Goal: Transaction & Acquisition: Purchase product/service

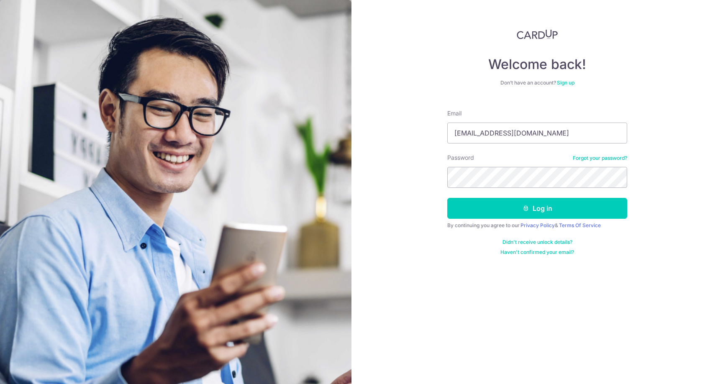
type input "[EMAIL_ADDRESS][DOMAIN_NAME]"
click at [447, 198] on button "Log in" at bounding box center [537, 208] width 180 height 21
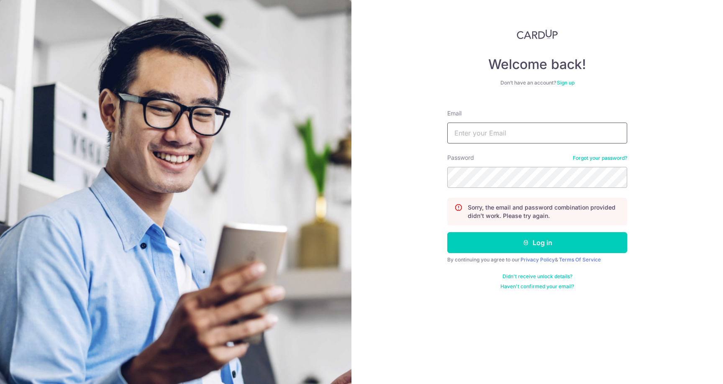
click at [496, 138] on input "Email" at bounding box center [537, 133] width 180 height 21
type input "deeeeenisey@hotmail.com"
click at [447, 232] on button "Log in" at bounding box center [537, 242] width 180 height 21
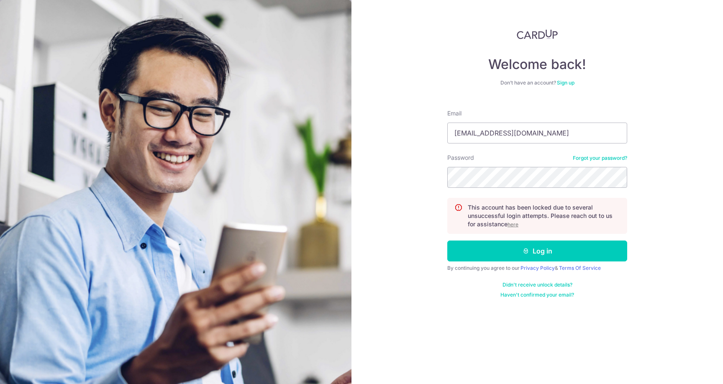
type input "[EMAIL_ADDRESS][DOMAIN_NAME]"
click at [447, 241] on button "Log in" at bounding box center [537, 251] width 180 height 21
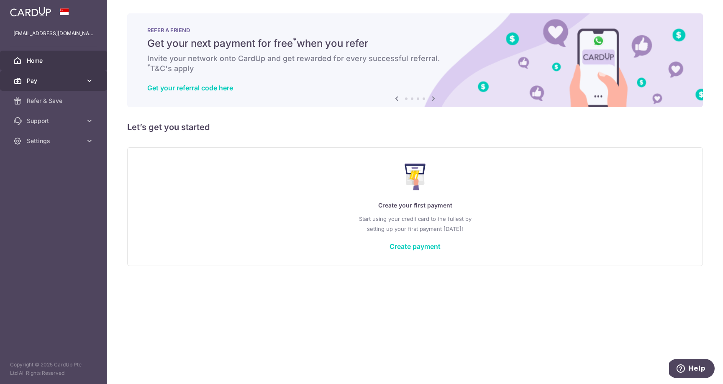
click at [47, 74] on link "Pay" at bounding box center [53, 81] width 107 height 20
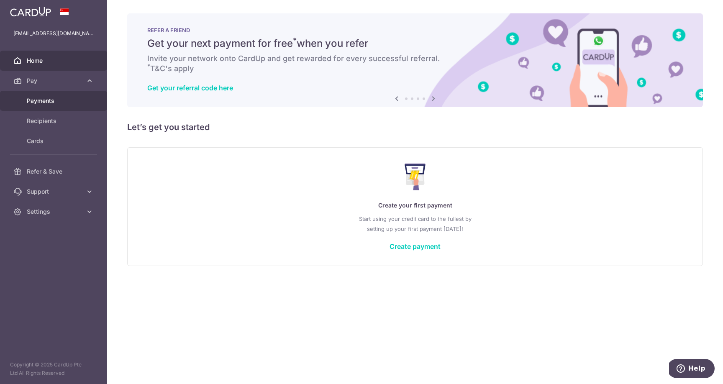
click at [44, 106] on link "Payments" at bounding box center [53, 101] width 107 height 20
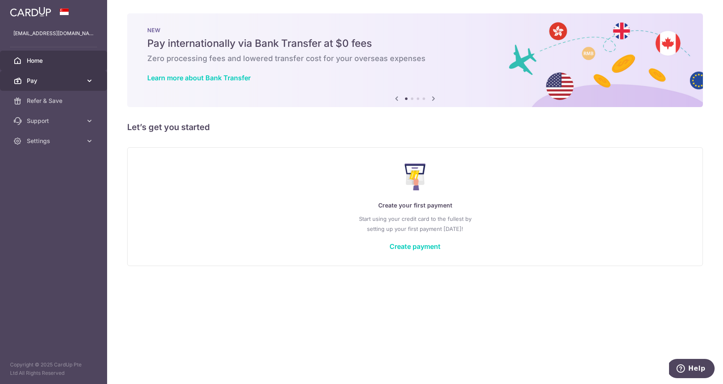
click at [35, 85] on link "Pay" at bounding box center [53, 81] width 107 height 20
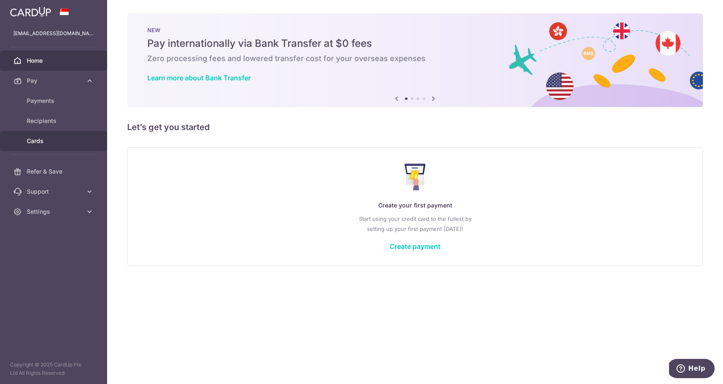
click at [40, 142] on span "Cards" at bounding box center [54, 141] width 55 height 8
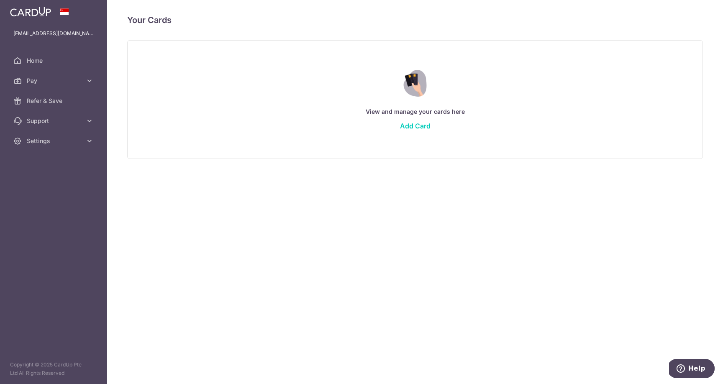
click at [414, 130] on div "View and manage your cards here Add Card" at bounding box center [415, 99] width 555 height 72
click at [412, 128] on link "Add Card" at bounding box center [415, 126] width 31 height 8
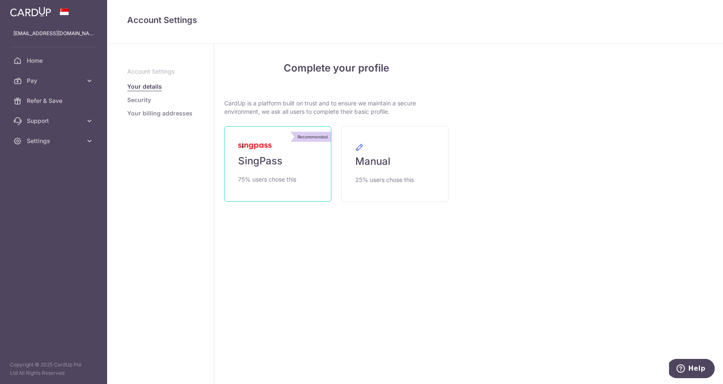
click at [297, 170] on link "Recommended SingPass 75% users chose this" at bounding box center [277, 163] width 107 height 75
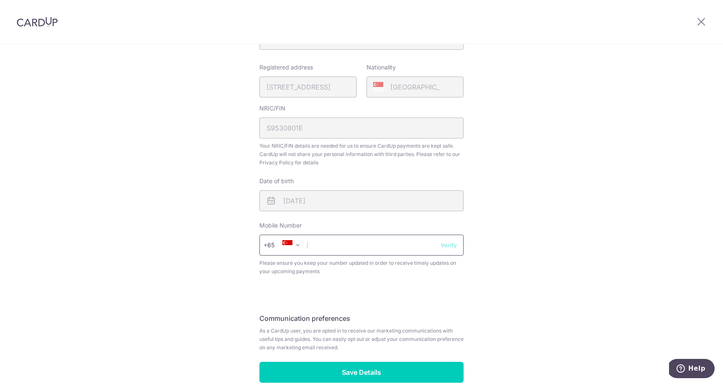
scroll to position [179, 0]
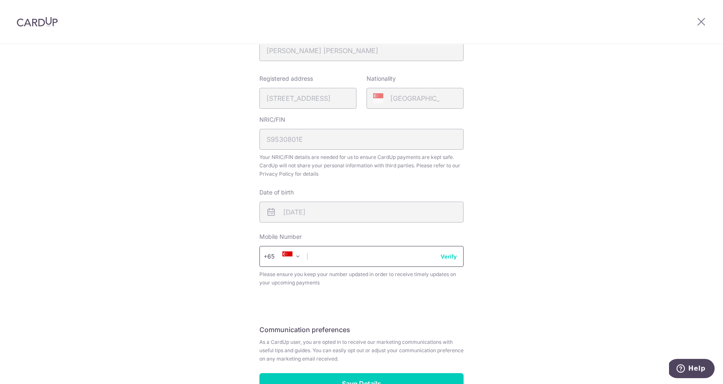
click at [358, 266] on input "text" at bounding box center [361, 256] width 204 height 21
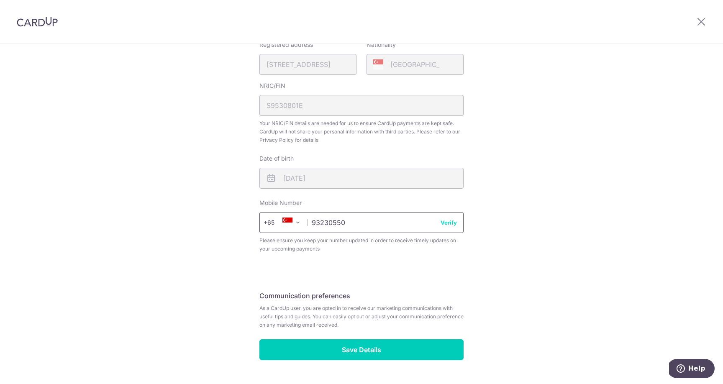
scroll to position [236, 0]
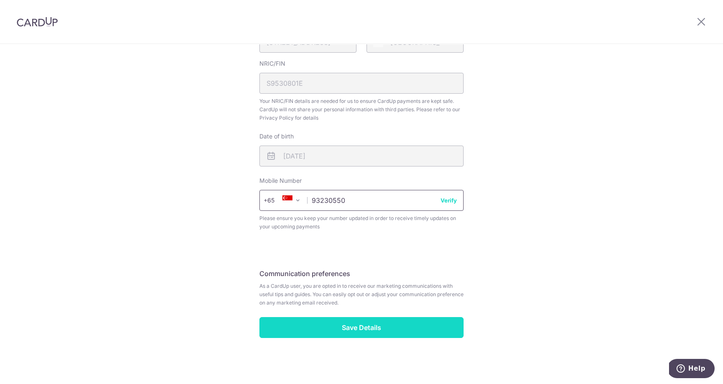
type input "93230550"
click at [338, 335] on input "Save Details" at bounding box center [361, 327] width 204 height 21
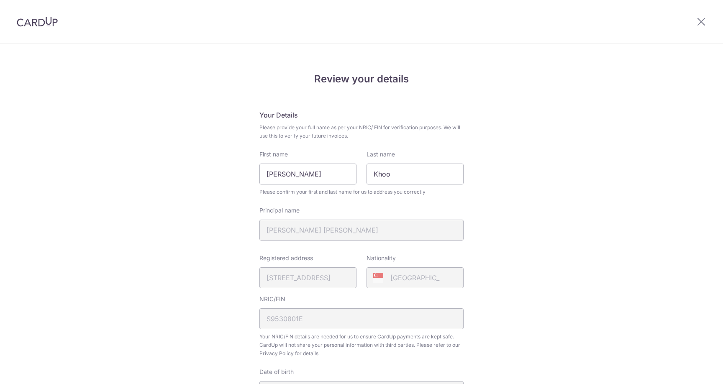
scroll to position [247, 0]
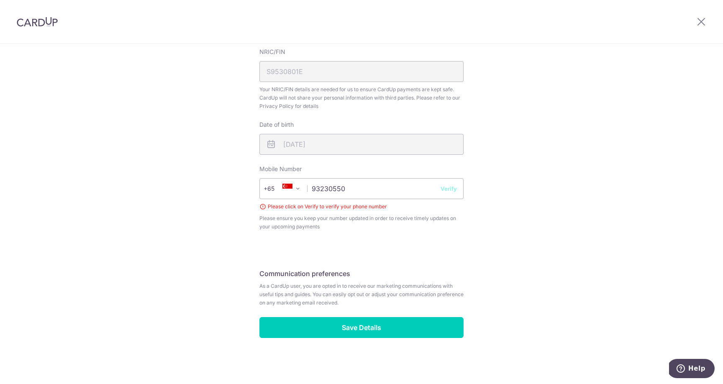
click at [456, 190] on button "Verify" at bounding box center [449, 188] width 16 height 8
click at [446, 190] on button "Verify" at bounding box center [449, 188] width 16 height 8
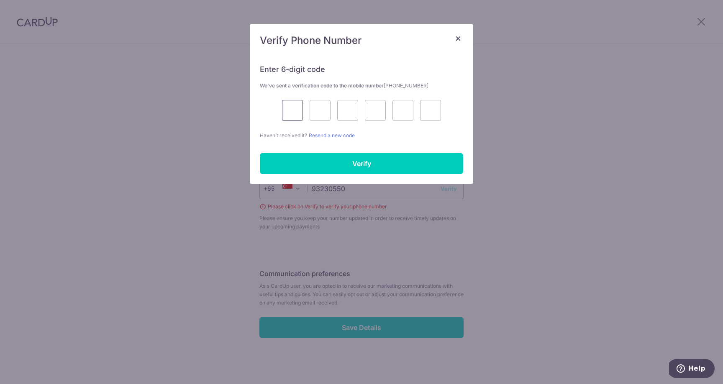
click at [287, 106] on input "text" at bounding box center [292, 110] width 21 height 21
type input "3"
type input "0"
type input "2"
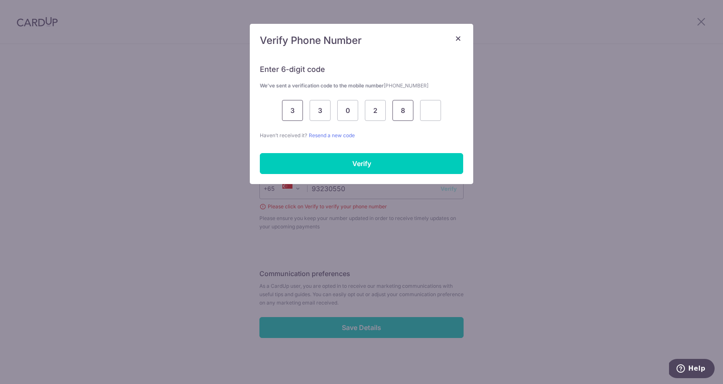
type input "8"
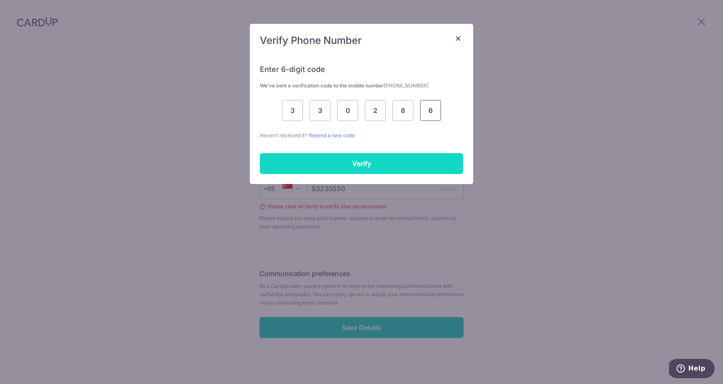
type input "6"
click at [328, 167] on input "Verify" at bounding box center [361, 163] width 203 height 21
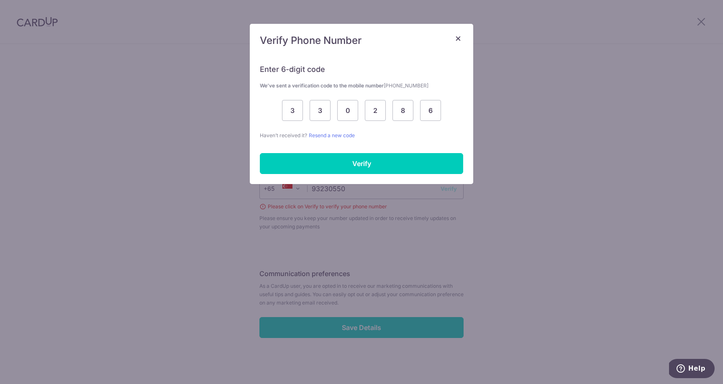
scroll to position [236, 0]
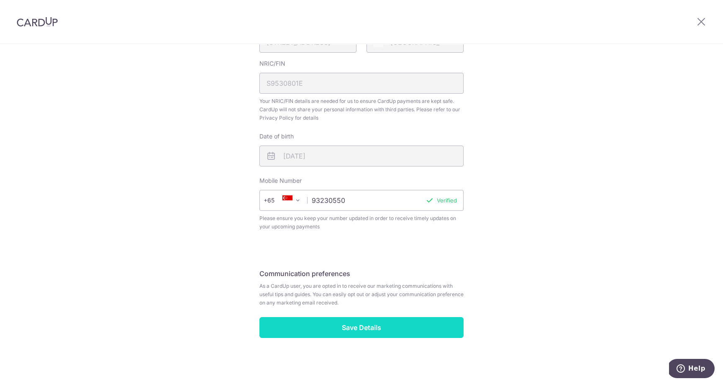
click at [304, 319] on input "Save Details" at bounding box center [361, 327] width 204 height 21
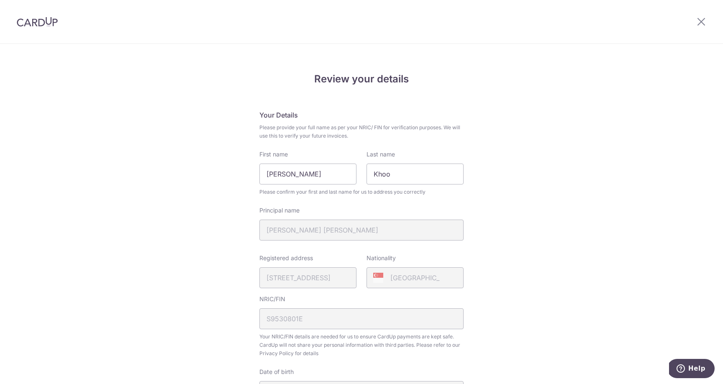
scroll to position [208, 0]
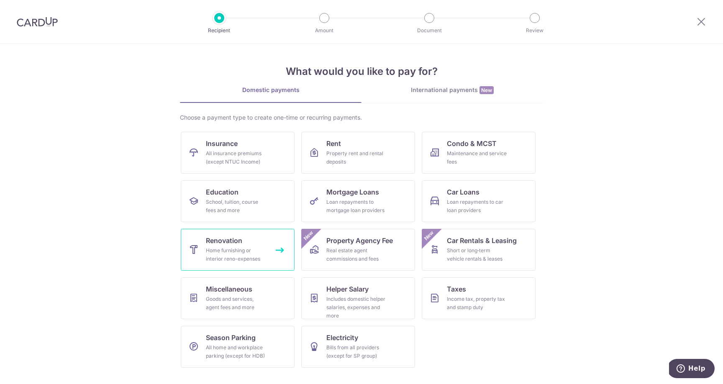
click at [246, 258] on div "Home furnishing or interior reno-expenses" at bounding box center [236, 254] width 60 height 17
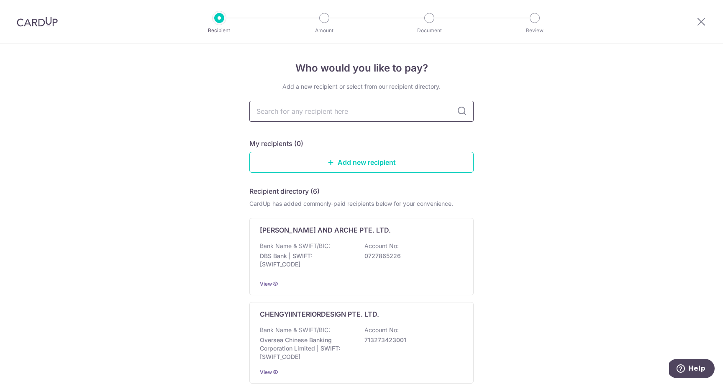
click at [343, 115] on input "text" at bounding box center [361, 111] width 224 height 21
type input "third para"
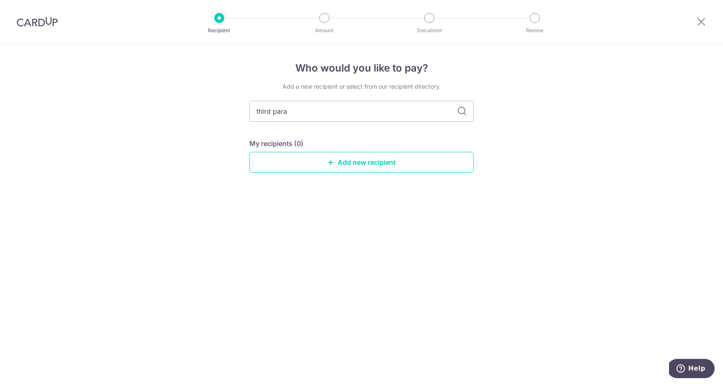
click at [461, 114] on icon at bounding box center [462, 111] width 10 height 10
click at [333, 121] on input "third para" at bounding box center [361, 111] width 224 height 21
type input "third paragraph"
click at [339, 166] on link "Add new recipient" at bounding box center [361, 162] width 224 height 21
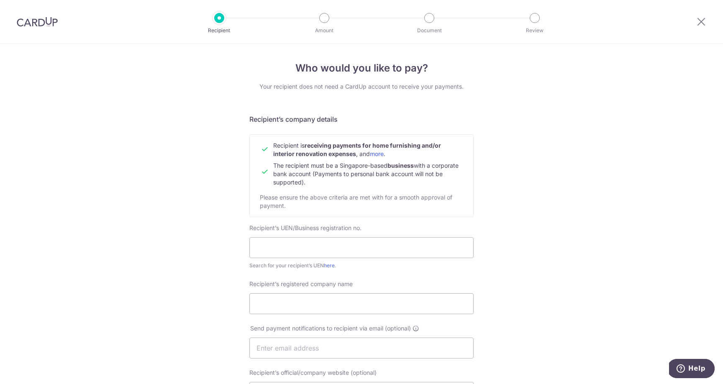
click at [293, 259] on div "Recipient’s UEN/Business registration no. Search for your recipient’s UEN here ." at bounding box center [361, 247] width 224 height 46
click at [294, 256] on input "text" at bounding box center [361, 247] width 224 height 21
click at [299, 255] on input "text" at bounding box center [361, 247] width 224 height 21
type input "201943446M"
click at [184, 292] on div "Who would you like to pay? Your recipient does not need a CardUp account to rec…" at bounding box center [361, 358] width 723 height 629
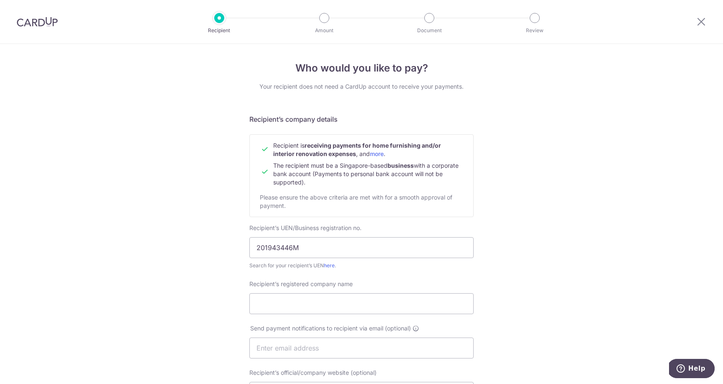
click at [336, 272] on form "Recipient’s company details Recipient is receiving payments for home furnishing…" at bounding box center [361, 374] width 224 height 520
click at [330, 266] on link "here" at bounding box center [329, 265] width 11 height 6
click at [289, 251] on input "201943446M" at bounding box center [361, 247] width 224 height 21
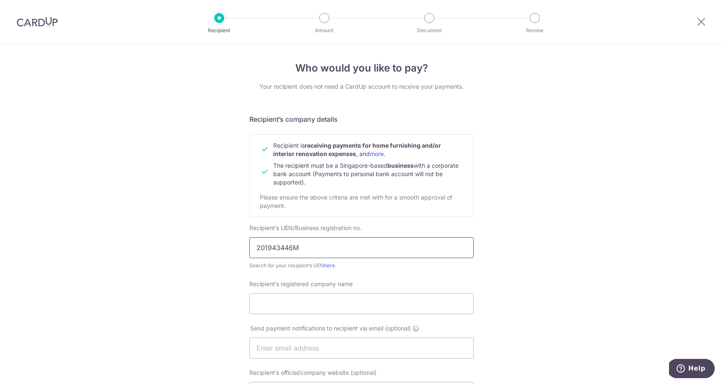
click at [289, 251] on input "201943446M" at bounding box center [361, 247] width 224 height 21
click at [306, 309] on input "Recipient’s registered company name" at bounding box center [361, 303] width 224 height 21
type input "t"
type input "THIRD PARAGRAPH PTE. LTD."
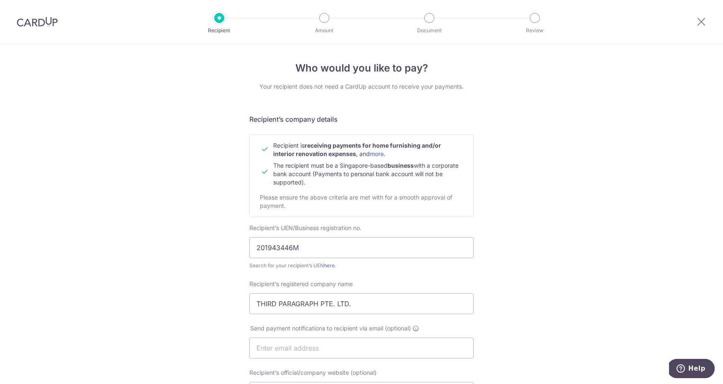
click at [212, 334] on div "Who would you like to pay? Your recipient does not need a CardUp account to rec…" at bounding box center [361, 358] width 723 height 629
click at [278, 241] on input "201943446M" at bounding box center [361, 247] width 224 height 21
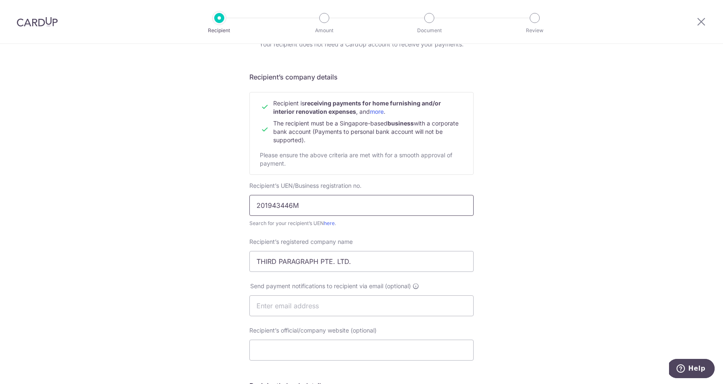
scroll to position [43, 0]
click at [290, 308] on input "text" at bounding box center [361, 305] width 224 height 21
type input "D"
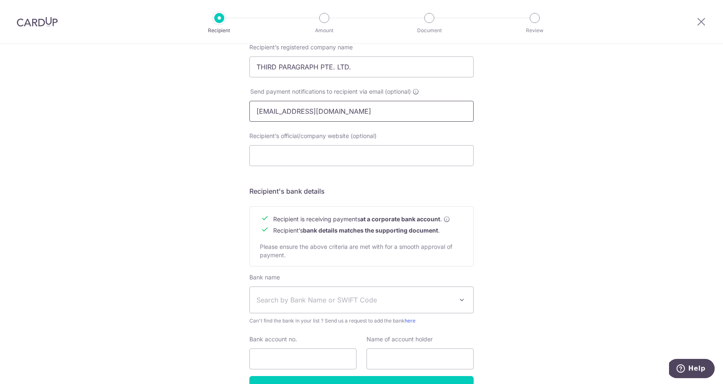
scroll to position [251, 0]
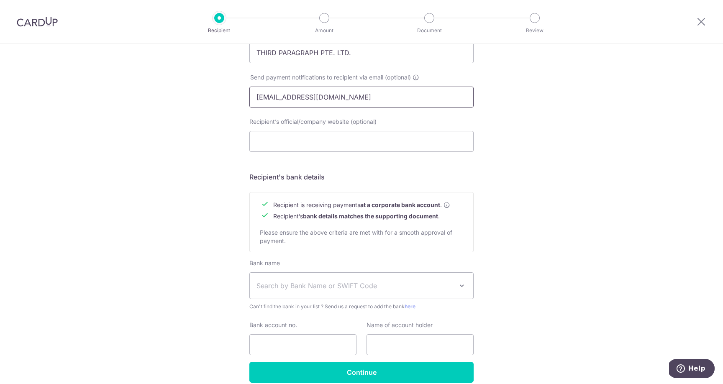
type input "[EMAIL_ADDRESS][DOMAIN_NAME]"
click at [310, 284] on span "Search by Bank Name or SWIFT Code" at bounding box center [354, 286] width 197 height 10
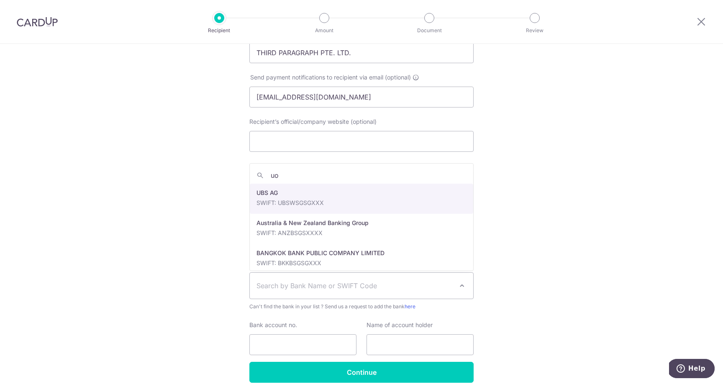
type input "uob"
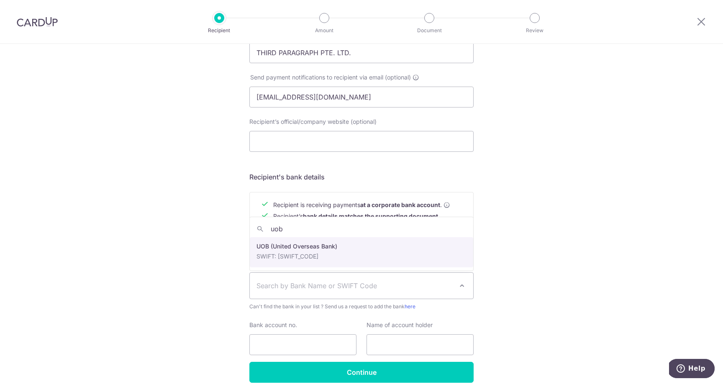
select select "18"
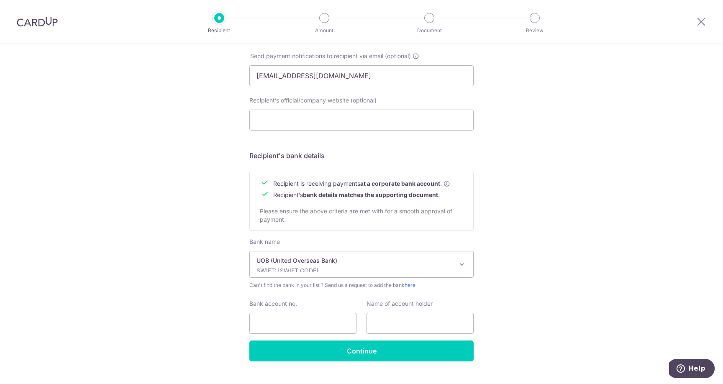
scroll to position [280, 0]
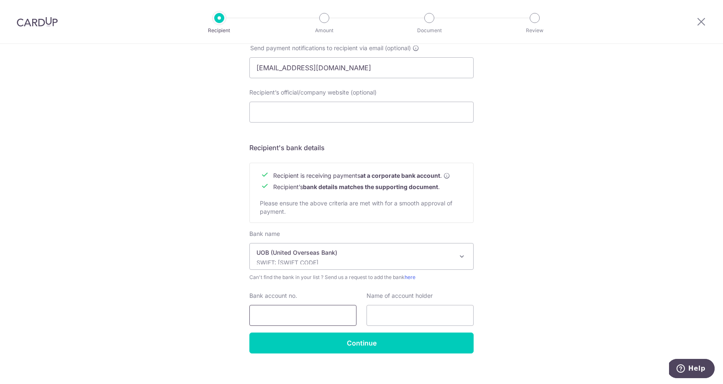
click at [273, 315] on input "Bank account no." at bounding box center [302, 315] width 107 height 21
type input "[PHONE_NUMBER]"
click at [368, 320] on input "text" at bounding box center [419, 315] width 107 height 21
click at [322, 270] on div "Bank name Select Bank UBS AG ANEXT BANK PTE LTD Australia & New Zealand Banking…" at bounding box center [361, 256] width 224 height 52
click at [316, 262] on p "SWIFT: [SWIFT_CODE]" at bounding box center [354, 263] width 197 height 8
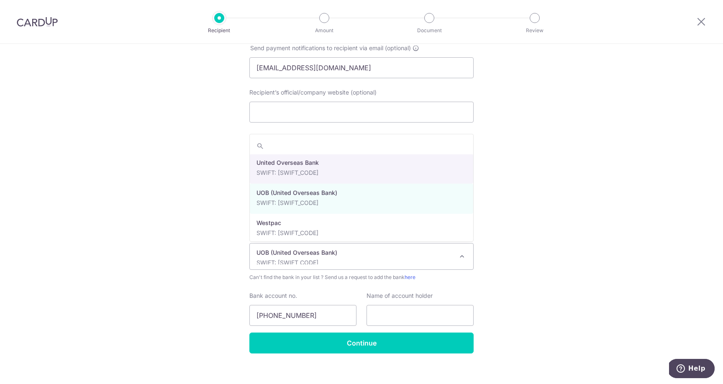
scroll to position [1899, 0]
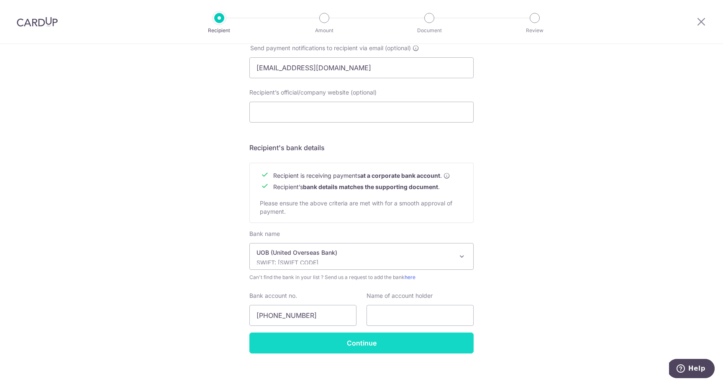
click at [293, 347] on input "Continue" at bounding box center [361, 343] width 224 height 21
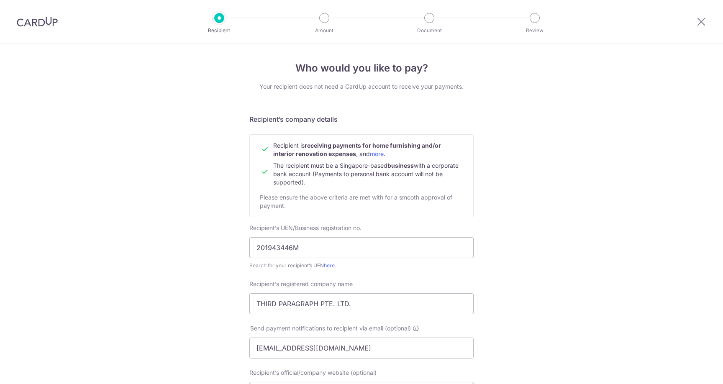
scroll to position [310, 0]
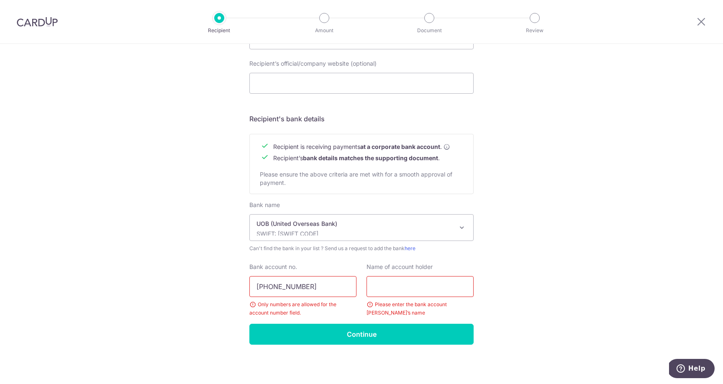
click at [287, 287] on input "396-311-7777" at bounding box center [302, 286] width 107 height 21
type input "3963117777"
click at [327, 223] on p "UOB (United Overseas Bank)" at bounding box center [354, 224] width 197 height 8
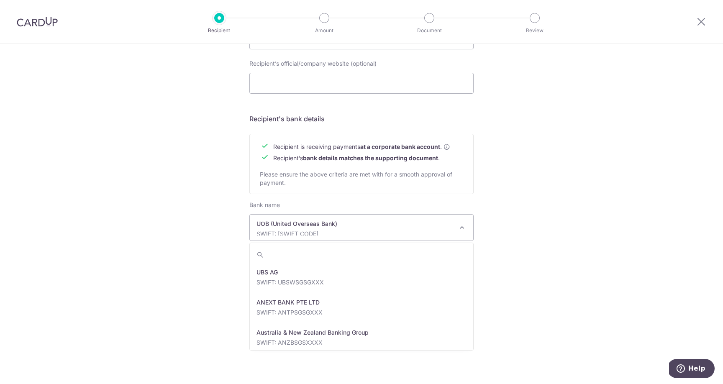
scroll to position [1868, 0]
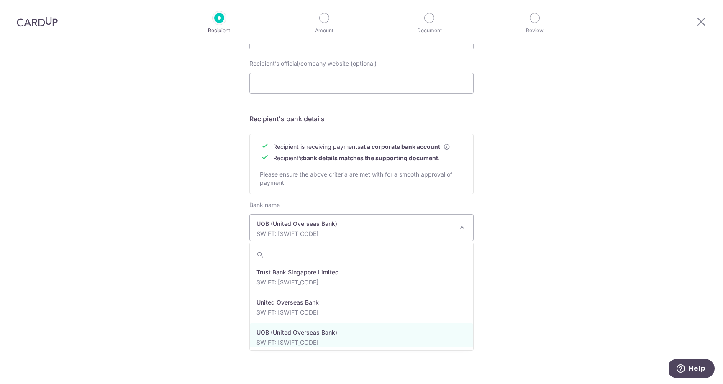
click at [159, 307] on div "Who would you like to pay? Your recipient does not need a CardUp account to rec…" at bounding box center [361, 59] width 723 height 649
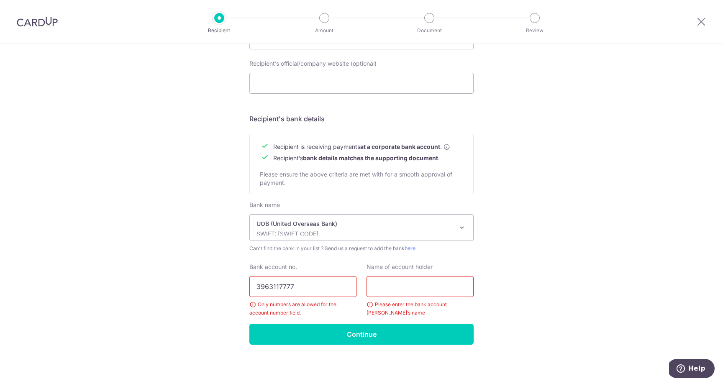
click at [390, 296] on input "text" at bounding box center [419, 286] width 107 height 21
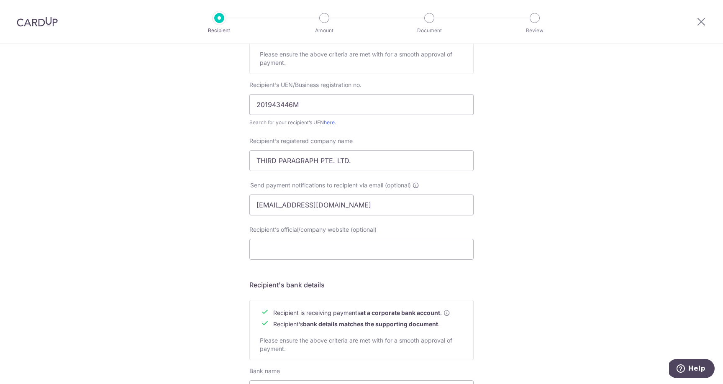
scroll to position [0, 0]
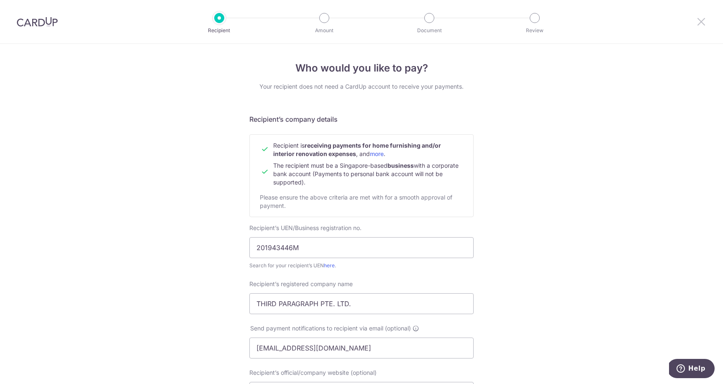
click at [701, 20] on icon at bounding box center [701, 21] width 10 height 10
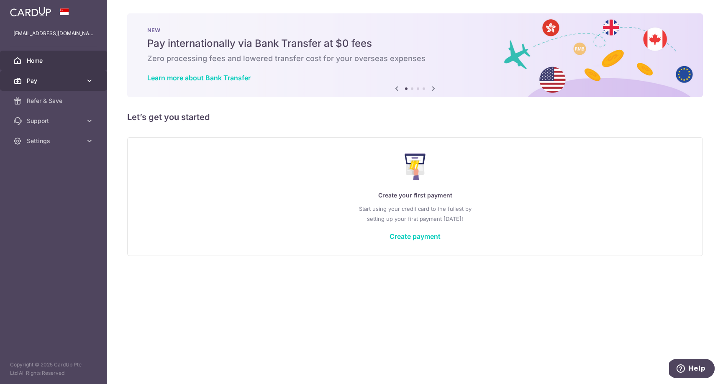
click at [68, 79] on span "Pay" at bounding box center [54, 81] width 55 height 8
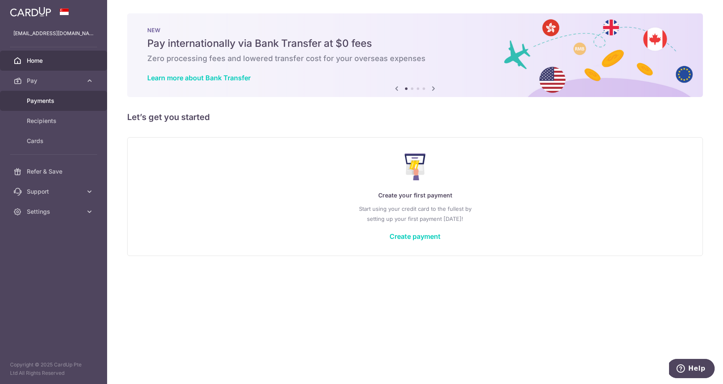
click at [50, 110] on link "Payments" at bounding box center [53, 101] width 107 height 20
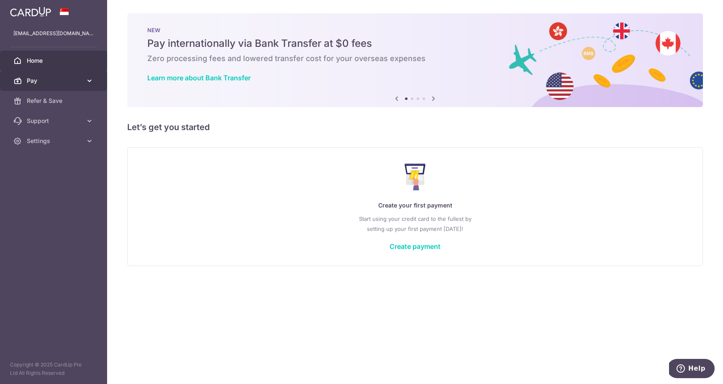
click at [87, 88] on link "Pay" at bounding box center [53, 81] width 107 height 20
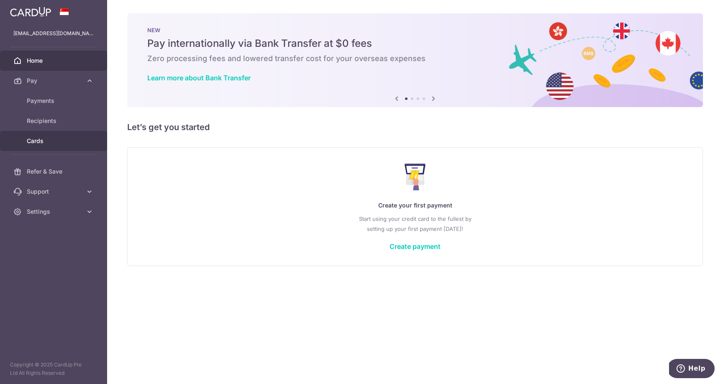
click at [50, 146] on link "Cards" at bounding box center [53, 141] width 107 height 20
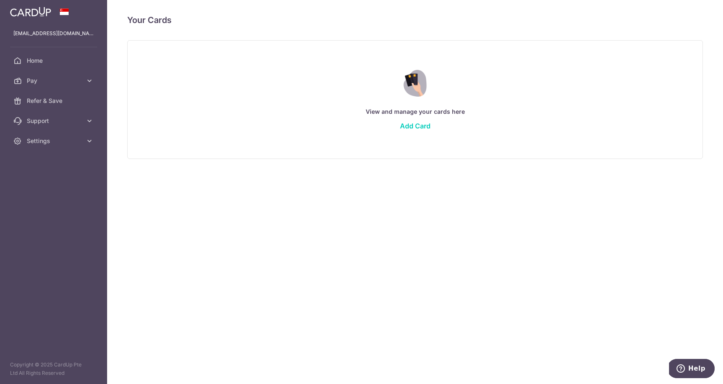
click at [395, 130] on div "View and manage your cards here Add Card" at bounding box center [415, 99] width 555 height 72
click at [409, 130] on link "Add Card" at bounding box center [415, 126] width 31 height 8
